Goal: Communication & Community: Answer question/provide support

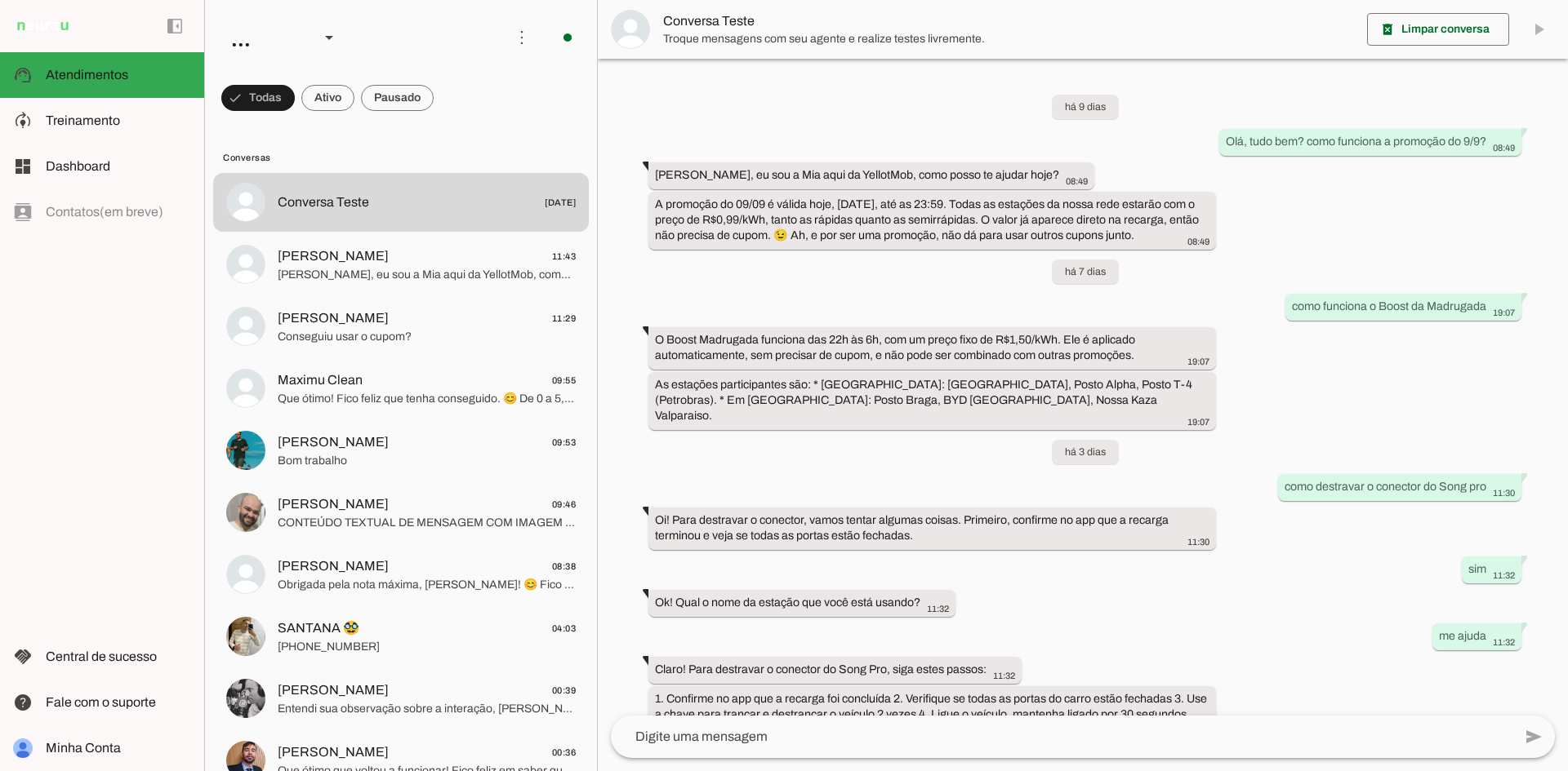
scroll to position [151, 0]
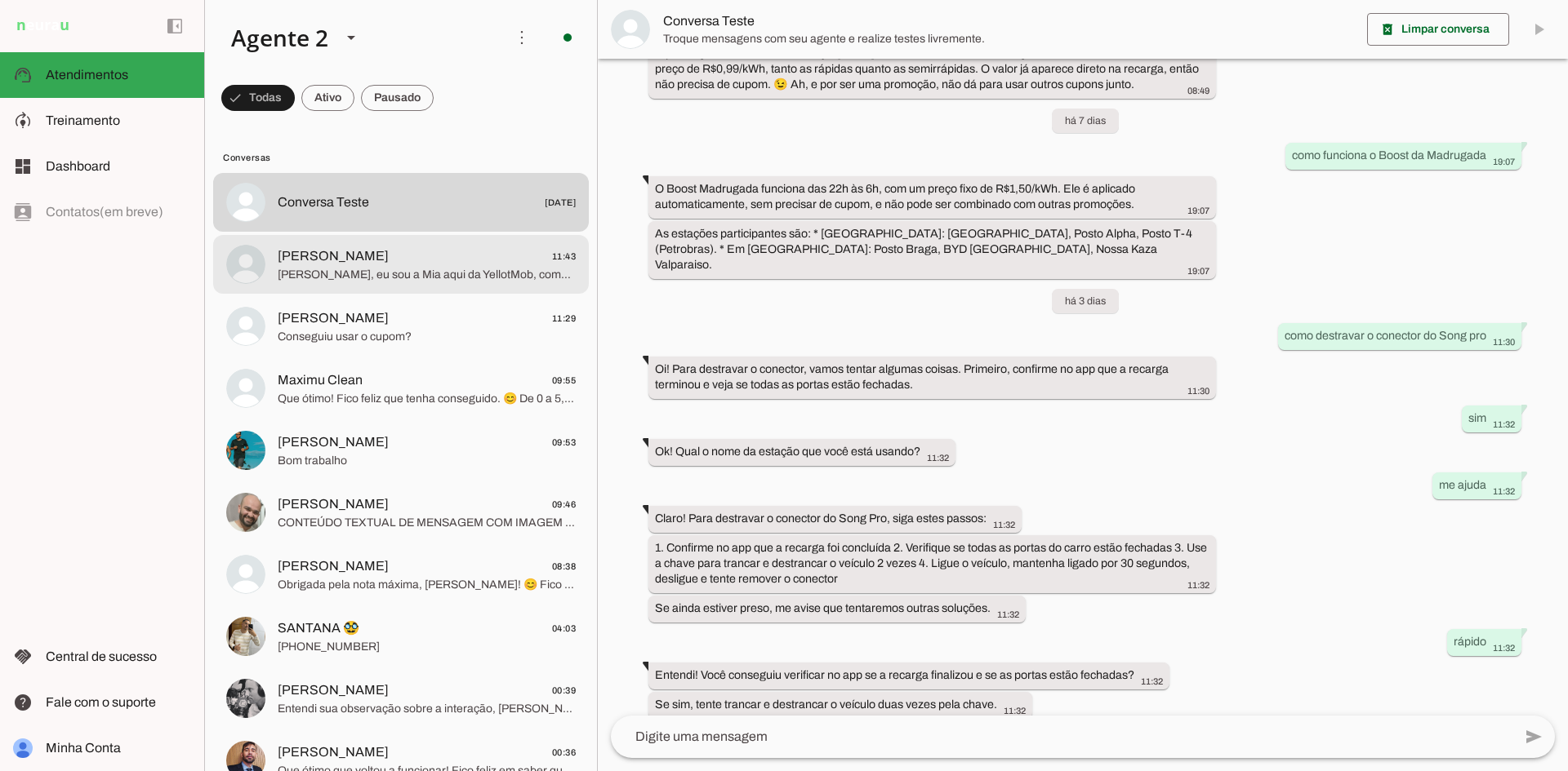
click at [437, 270] on span "[PERSON_NAME], eu sou a Mia aqui da YellotMob, como posso te ajudar hoje? 😊" at bounding box center [426, 275] width 298 height 16
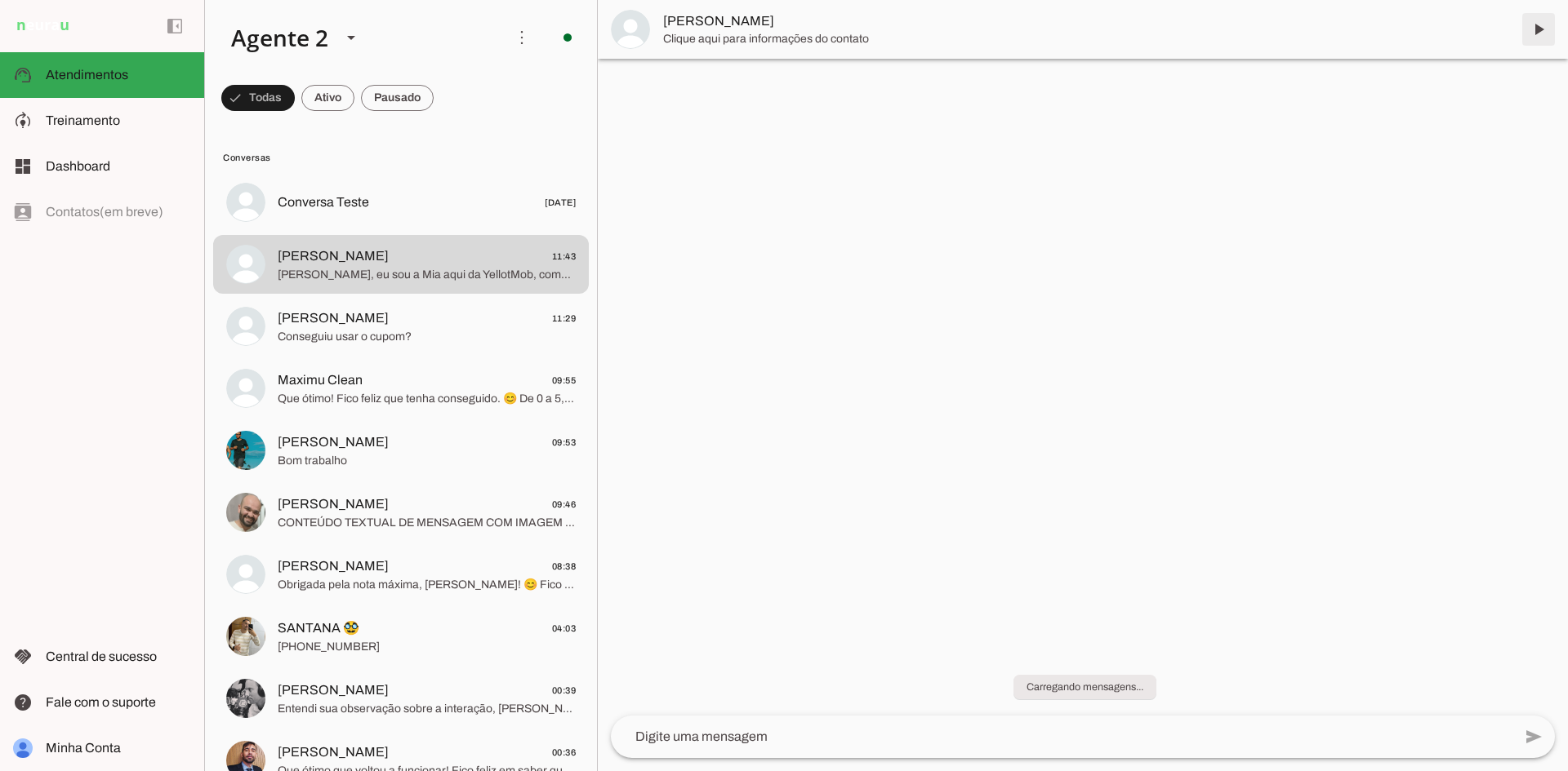
click at [1532, 25] on span at bounding box center [1538, 29] width 40 height 40
